Goal: Navigation & Orientation: Find specific page/section

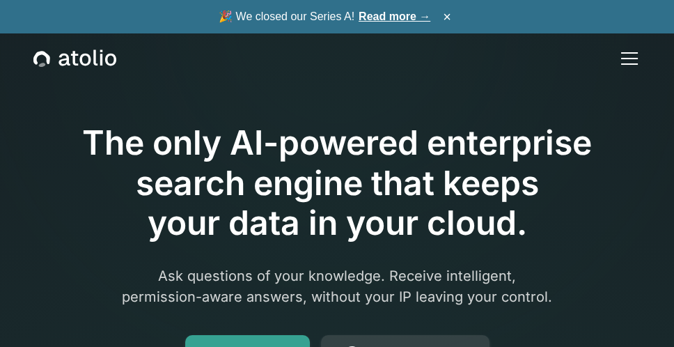
click at [635, 59] on div "menu" at bounding box center [629, 58] width 17 height 1
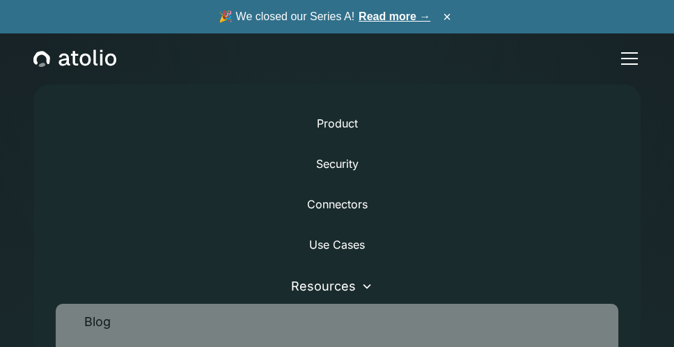
scroll to position [139, 0]
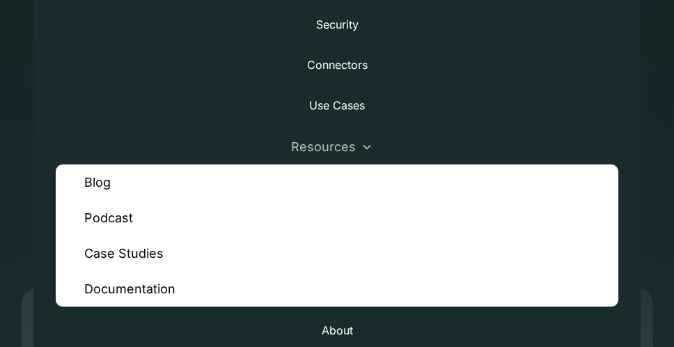
click at [438, 134] on div "Resources" at bounding box center [337, 147] width 562 height 36
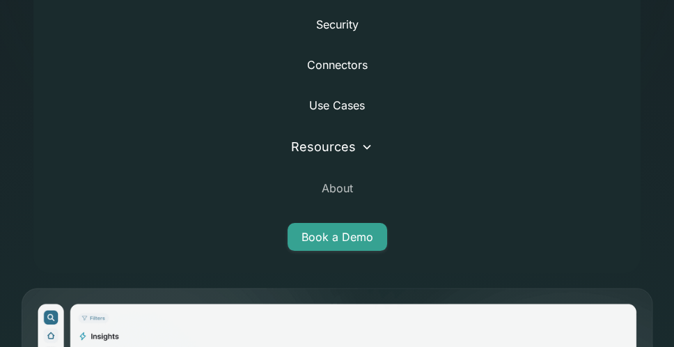
click at [343, 187] on link "About" at bounding box center [337, 187] width 31 height 33
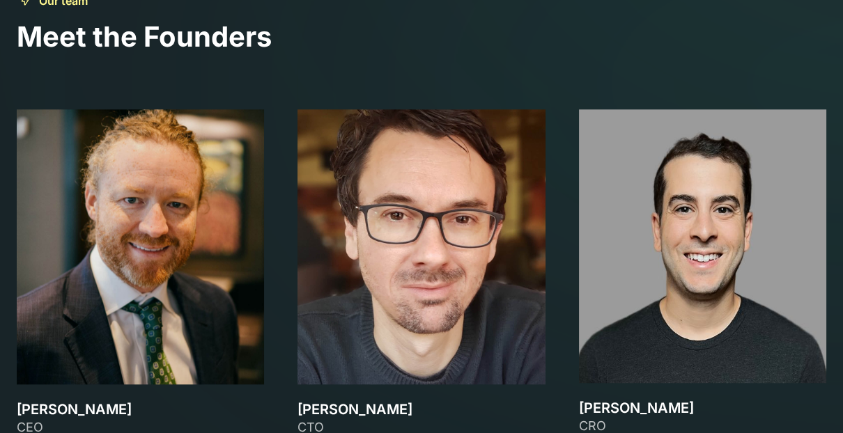
scroll to position [1947, 0]
